Goal: Information Seeking & Learning: Learn about a topic

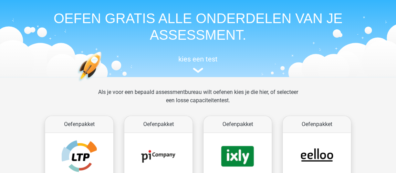
scroll to position [31, 0]
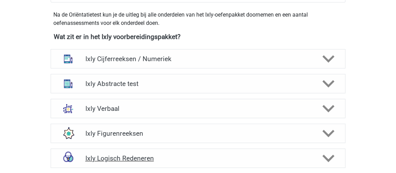
scroll to position [282, 0]
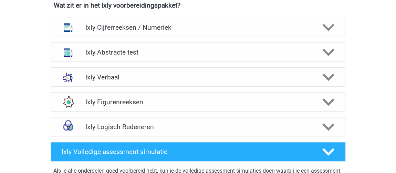
click at [10, 69] on div "[PERSON_NAME] [EMAIL_ADDRESS][DOMAIN_NAME] Nederlands" at bounding box center [198, 146] width 396 height 856
click at [7, 67] on div "[PERSON_NAME] [EMAIL_ADDRESS][DOMAIN_NAME] Nederlands" at bounding box center [198, 146] width 396 height 856
click at [41, 57] on div "Ixly Abstracte test Er zijn verschillende soorten patronen te herkennen die vaa…" at bounding box center [198, 52] width 322 height 25
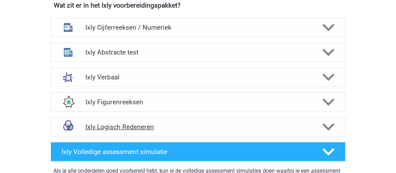
click at [112, 130] on div "Ixly Logisch Redeneren" at bounding box center [198, 126] width 295 height 19
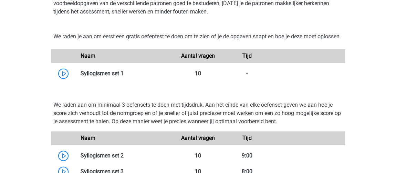
scroll to position [438, 0]
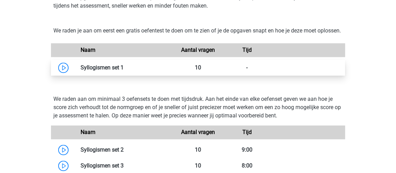
click at [124, 71] on link at bounding box center [124, 67] width 0 height 7
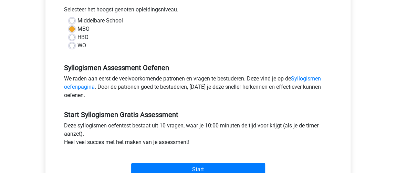
scroll to position [219, 0]
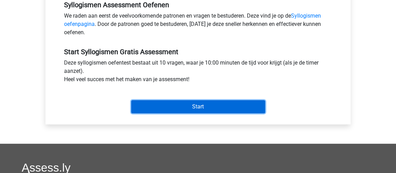
click at [198, 105] on input "Start" at bounding box center [198, 106] width 134 height 13
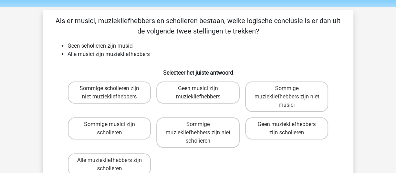
scroll to position [31, 0]
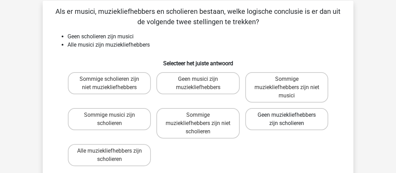
click at [319, 119] on label "Geen muziekliefhebbers zijn scholieren" at bounding box center [286, 119] width 83 height 22
click at [291, 119] on input "Geen muziekliefhebbers zijn scholieren" at bounding box center [289, 117] width 4 height 4
radio input "true"
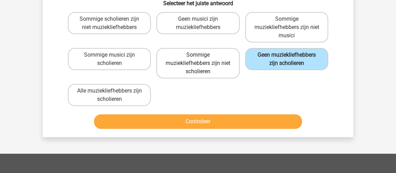
scroll to position [94, 0]
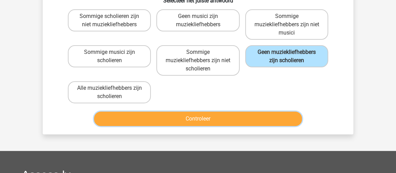
click at [191, 119] on button "Controleer" at bounding box center [198, 118] width 208 height 14
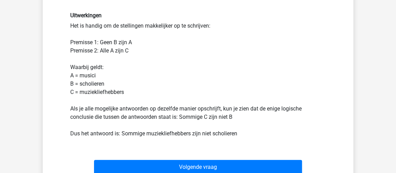
scroll to position [250, 0]
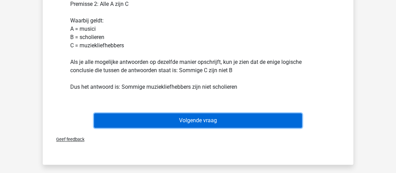
click at [200, 120] on button "Volgende vraag" at bounding box center [198, 120] width 208 height 14
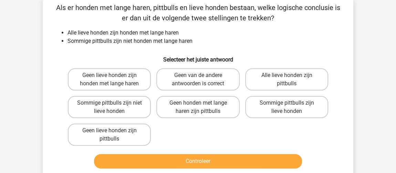
scroll to position [32, 0]
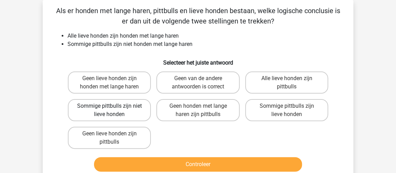
click at [125, 112] on label "Sommige pittbulls zijn niet lieve honden" at bounding box center [109, 110] width 83 height 22
click at [114, 110] on input "Sommige pittbulls zijn niet lieve honden" at bounding box center [112, 108] width 4 height 4
radio input "true"
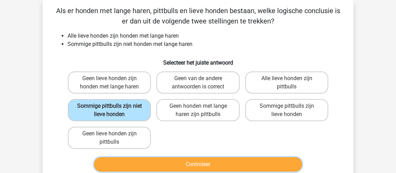
click at [169, 166] on button "Controleer" at bounding box center [198, 164] width 208 height 14
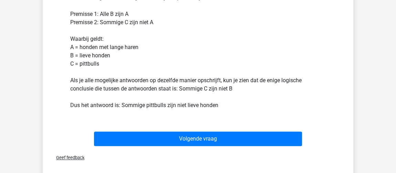
scroll to position [219, 0]
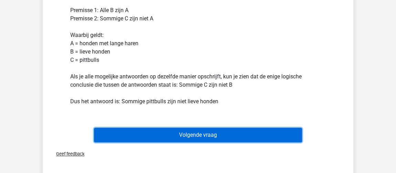
click at [170, 136] on button "Volgende vraag" at bounding box center [198, 134] width 208 height 14
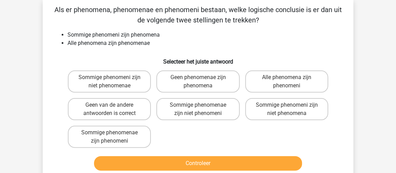
scroll to position [32, 0]
